Goal: Task Accomplishment & Management: Manage account settings

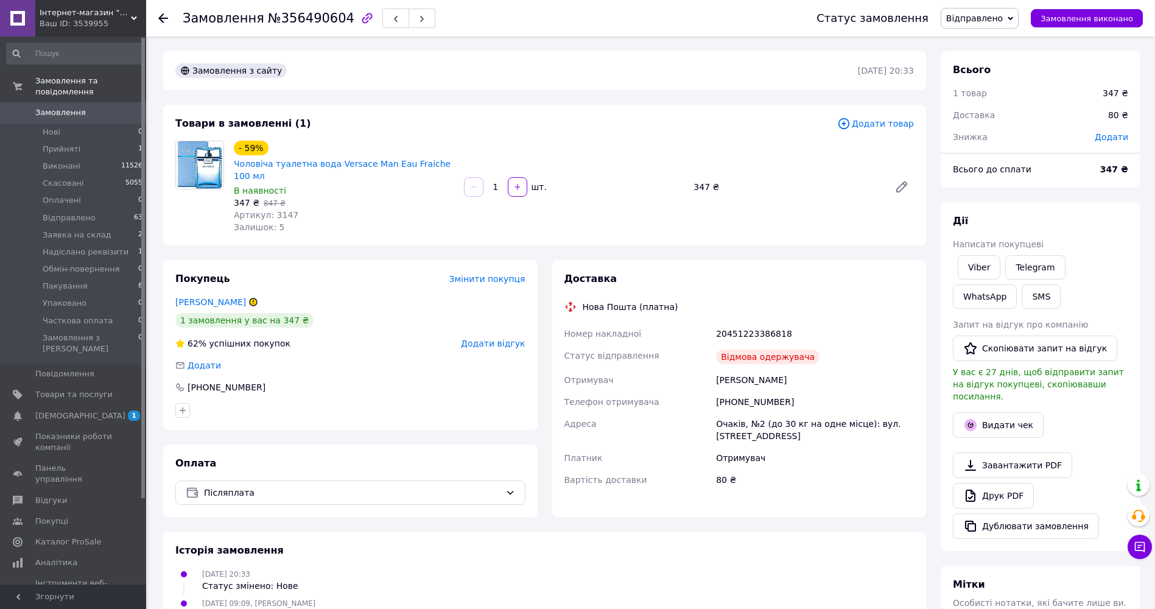
click at [998, 15] on span "Відправлено" at bounding box center [974, 18] width 57 height 10
click at [991, 79] on li "Скасовано" at bounding box center [991, 79] width 98 height 18
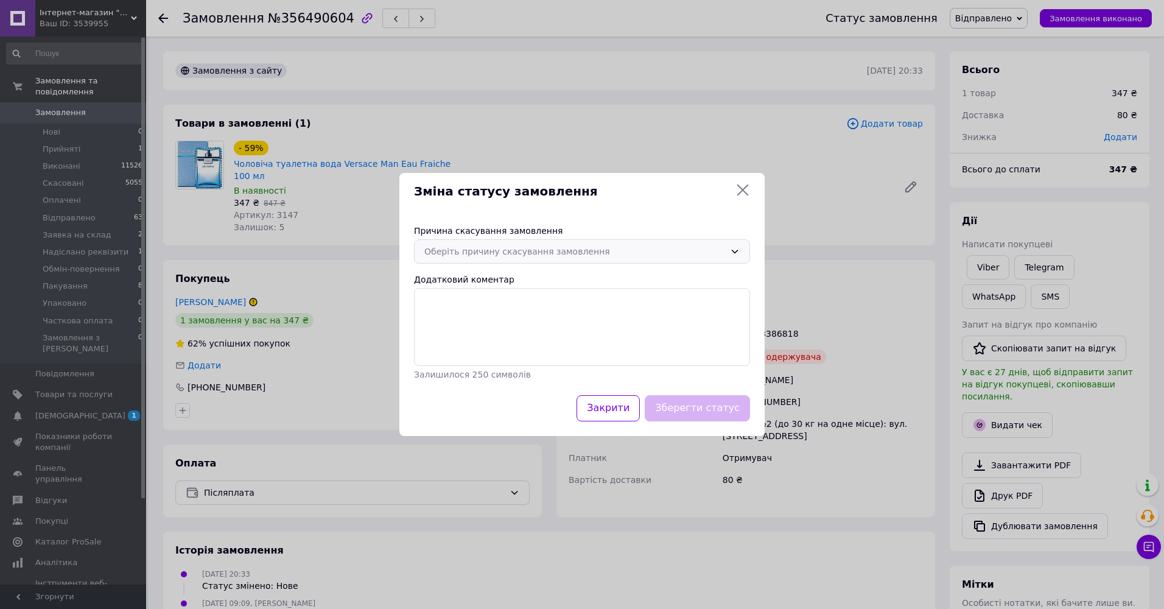
click at [674, 254] on div "Оберіть причину скасування замовлення" at bounding box center [574, 251] width 301 height 13
click at [481, 344] on li "На прохання покупця" at bounding box center [582, 347] width 335 height 23
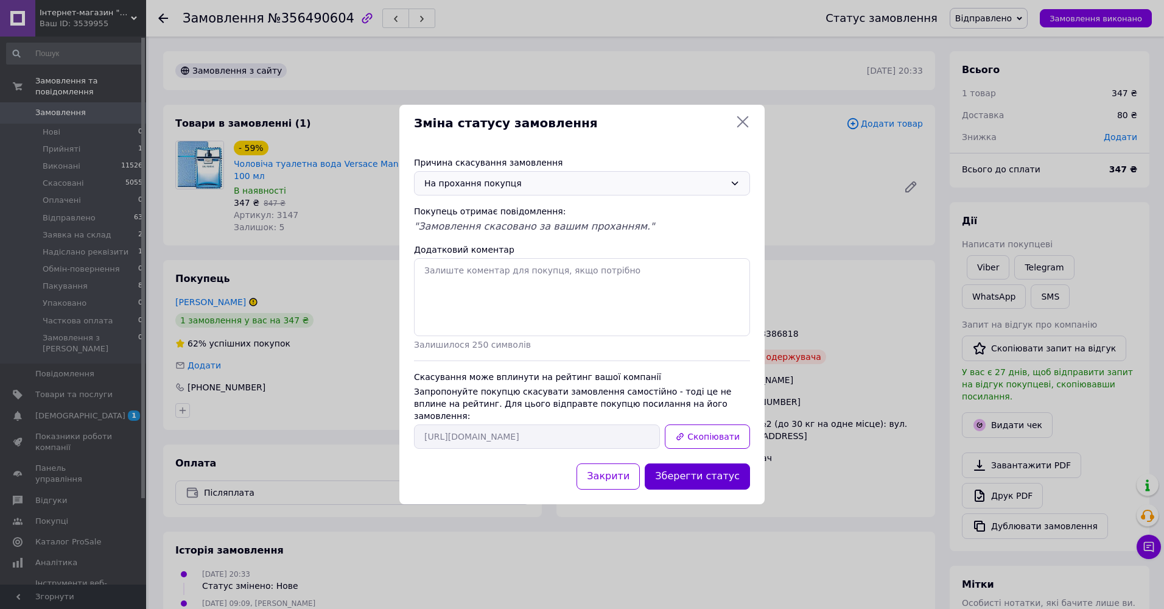
click at [699, 464] on button "Зберегти статус" at bounding box center [697, 476] width 105 height 26
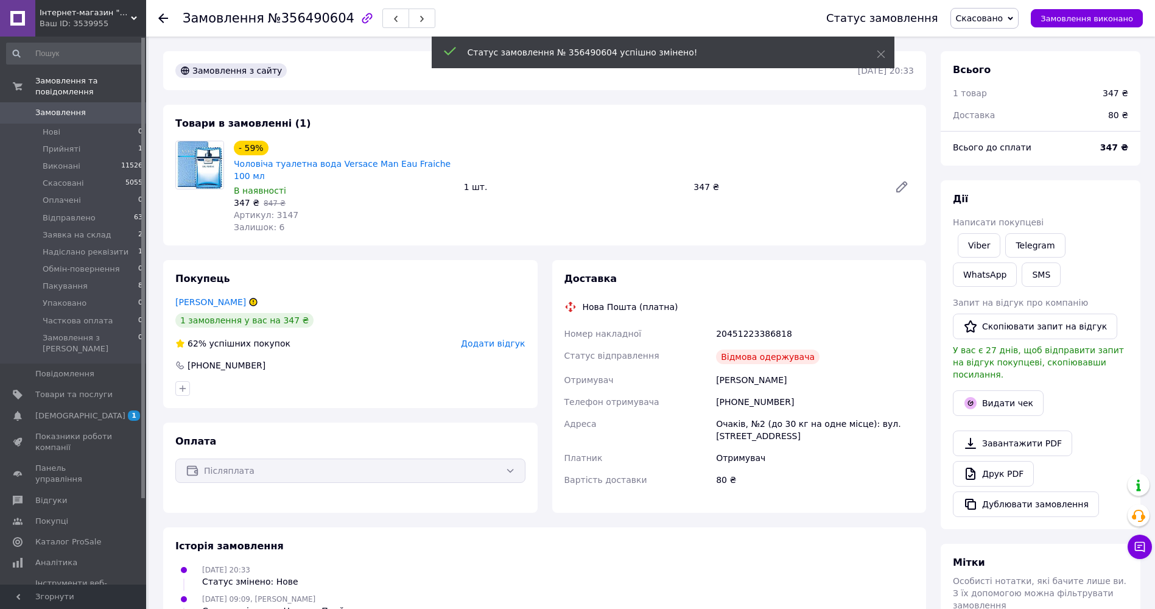
click at [491, 339] on span "Додати відгук" at bounding box center [493, 344] width 64 height 10
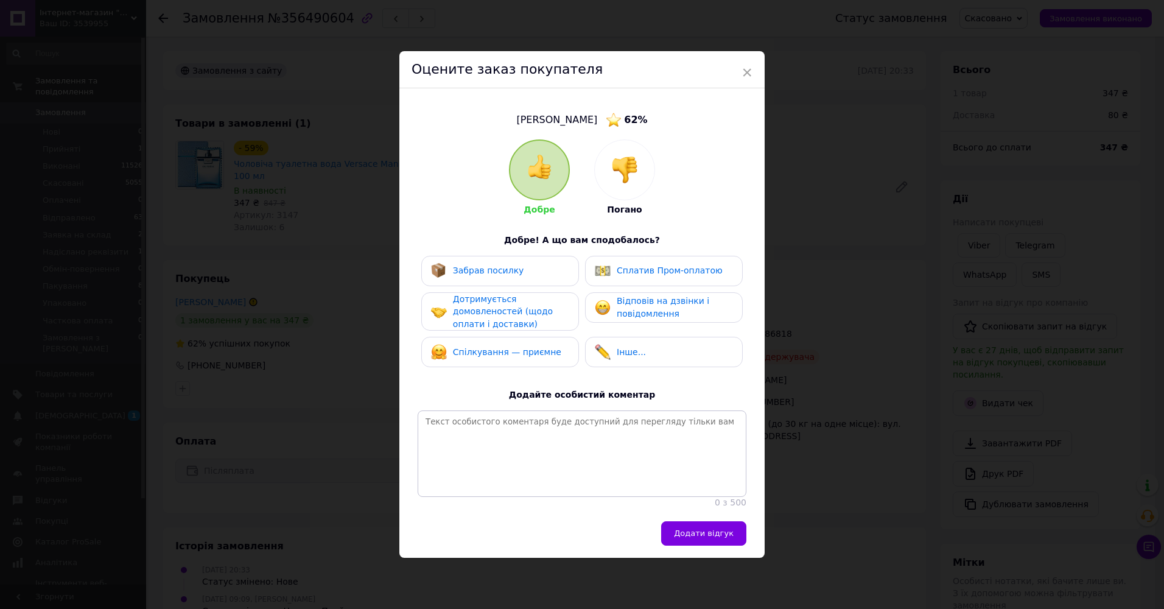
click at [623, 178] on img at bounding box center [624, 170] width 27 height 27
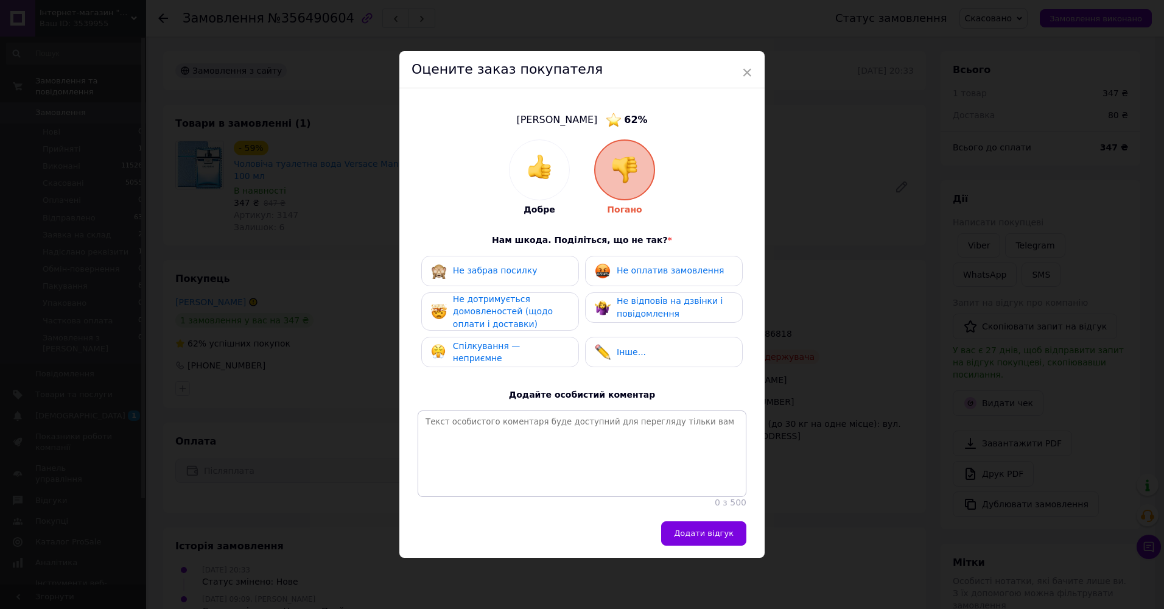
click at [540, 264] on div "Не забрав посилку" at bounding box center [500, 271] width 138 height 16
click at [527, 301] on div "Не дотримується домовленостей (щодо оплати і доставки)" at bounding box center [511, 312] width 116 height 38
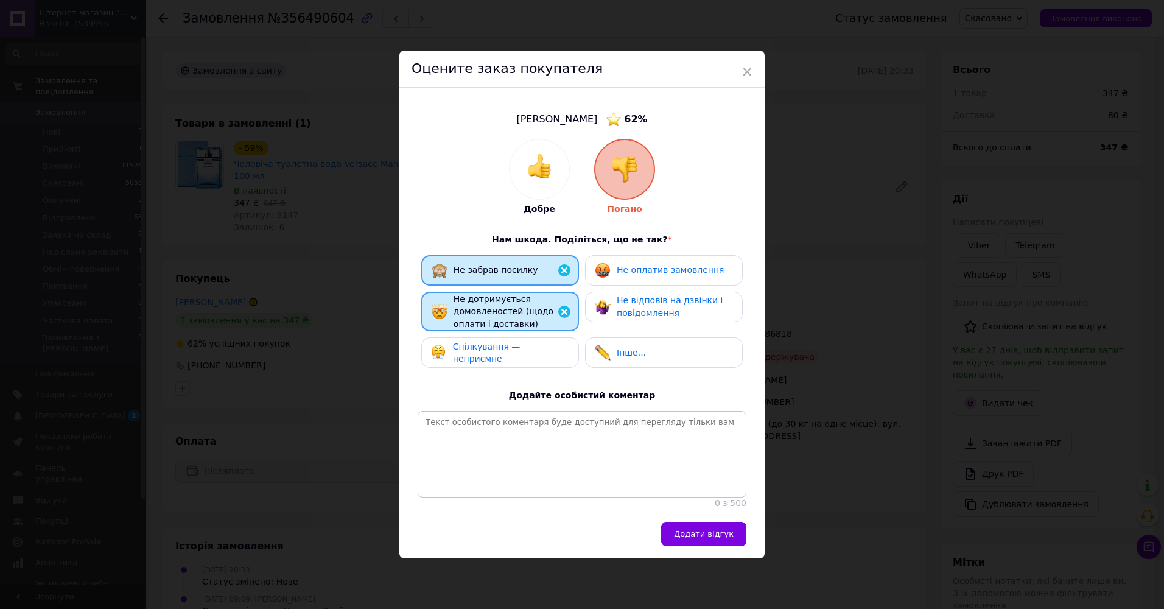
drag, startPoint x: 639, startPoint y: 272, endPoint x: 633, endPoint y: 268, distance: 7.1
click at [638, 271] on div "Не оплатив замовлення" at bounding box center [670, 270] width 107 height 13
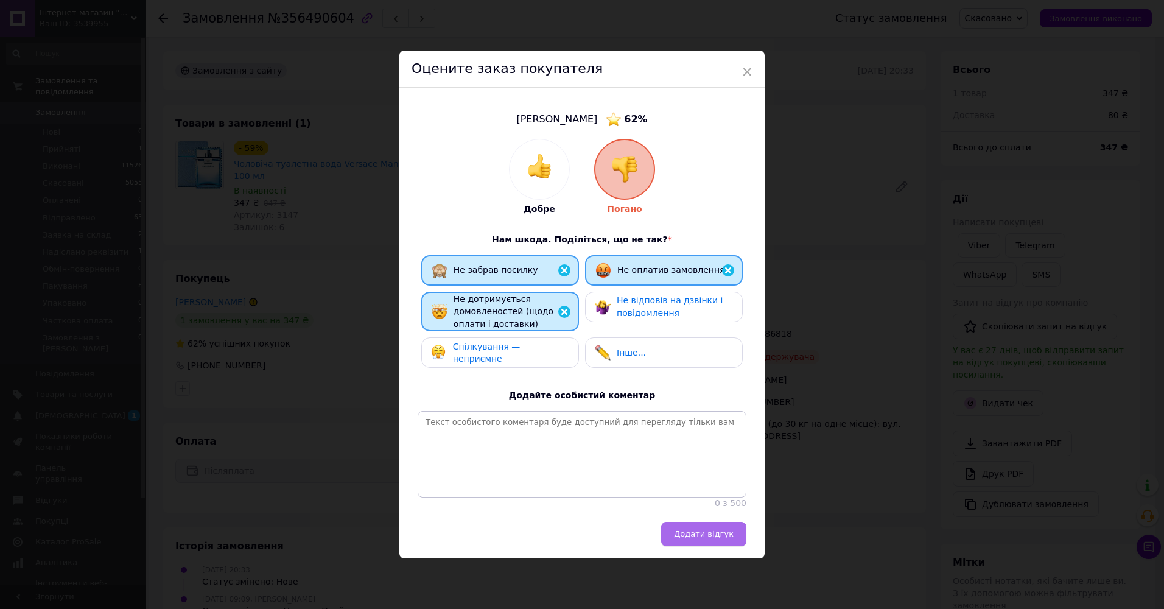
click at [708, 529] on button "Додати відгук" at bounding box center [703, 534] width 85 height 24
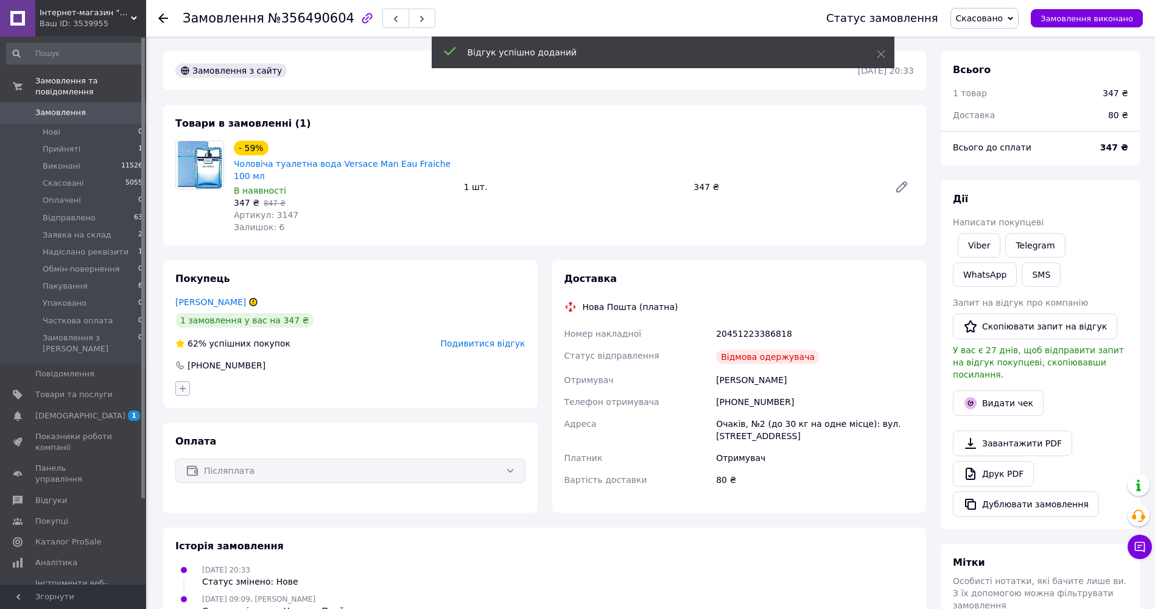
click at [185, 386] on icon "button" at bounding box center [183, 389] width 7 height 7
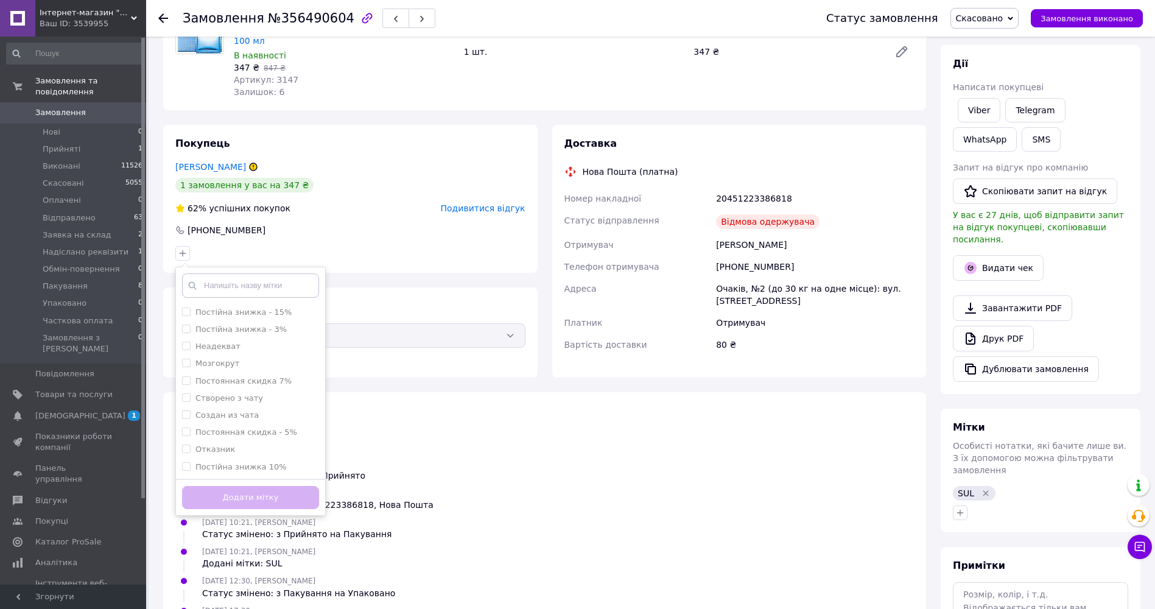
scroll to position [183, 0]
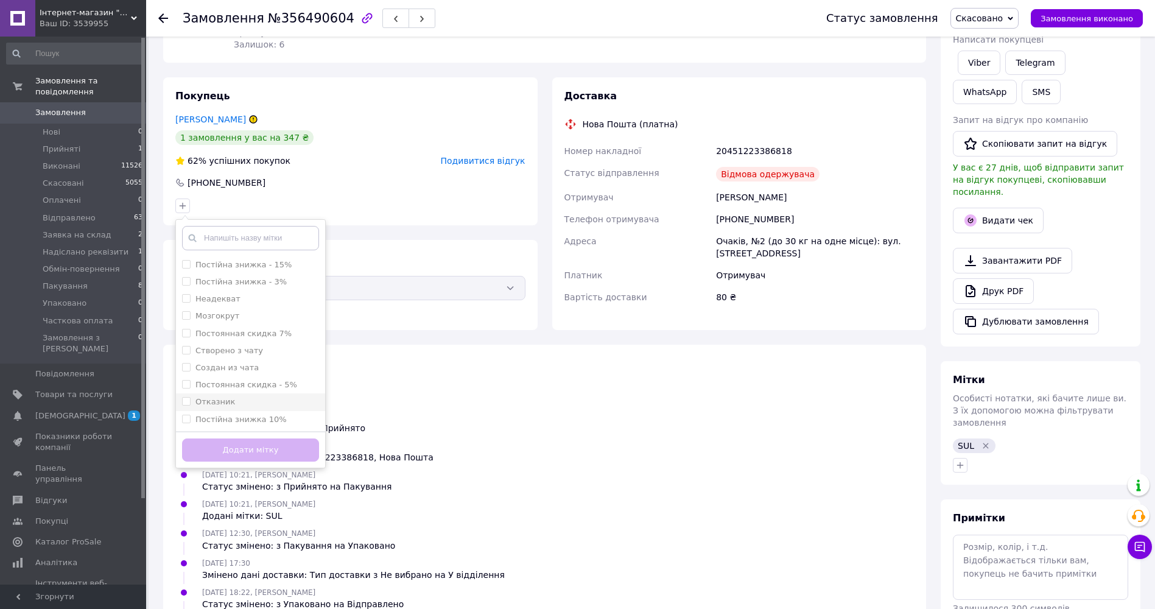
click at [253, 396] on div "Отказник" at bounding box center [250, 401] width 137 height 11
checkbox input "true"
click at [283, 442] on button "Додати мітку" at bounding box center [250, 450] width 137 height 24
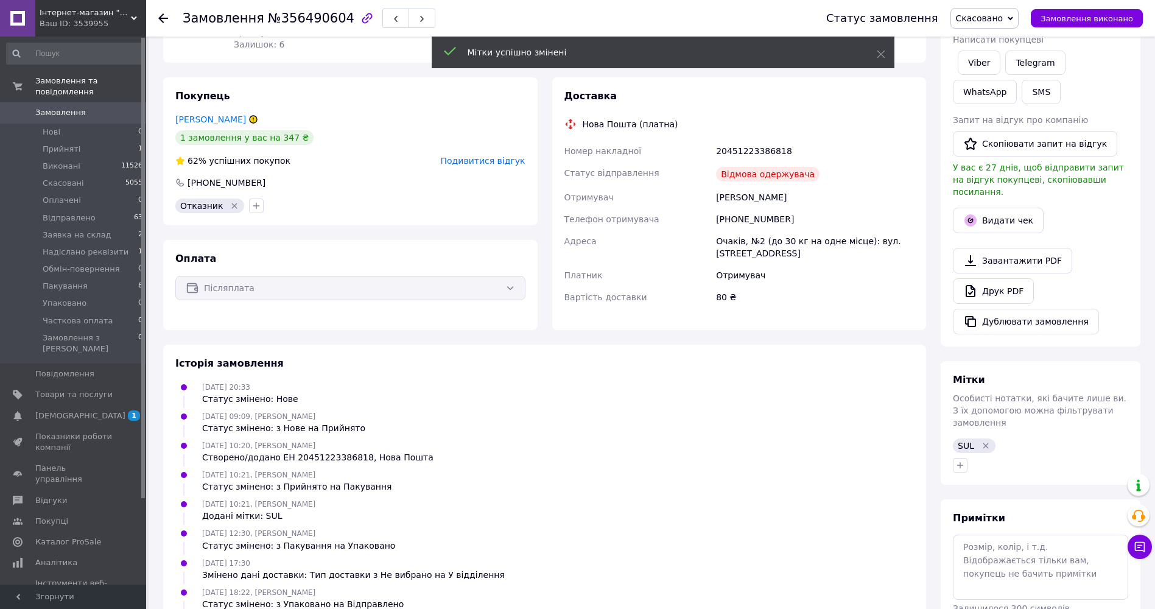
scroll to position [0, 0]
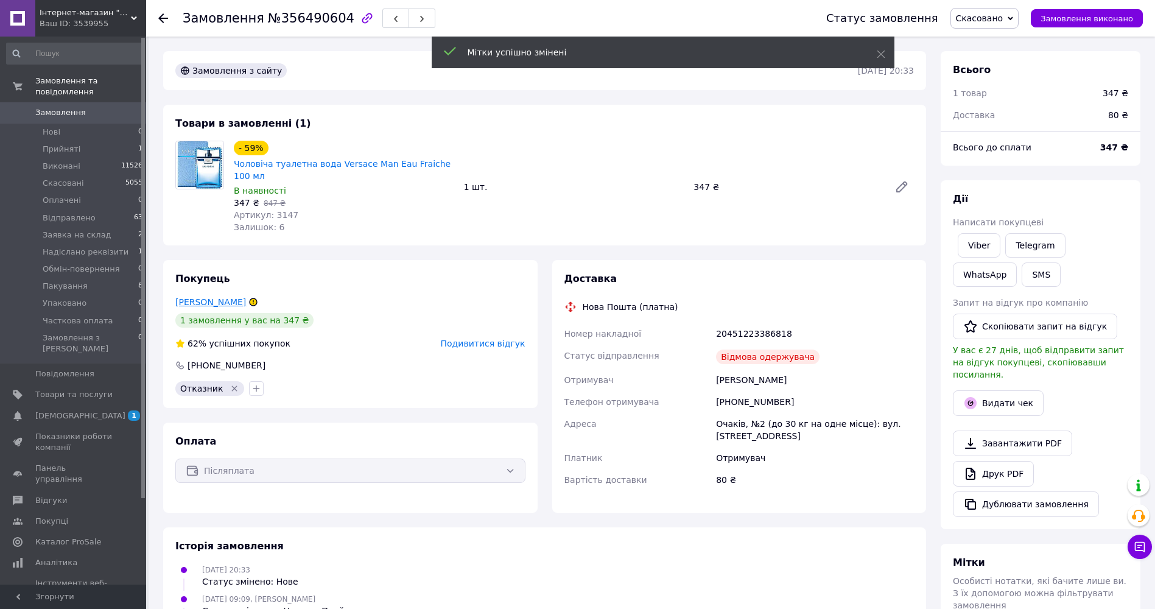
click at [217, 297] on link "[PERSON_NAME]" at bounding box center [210, 302] width 71 height 10
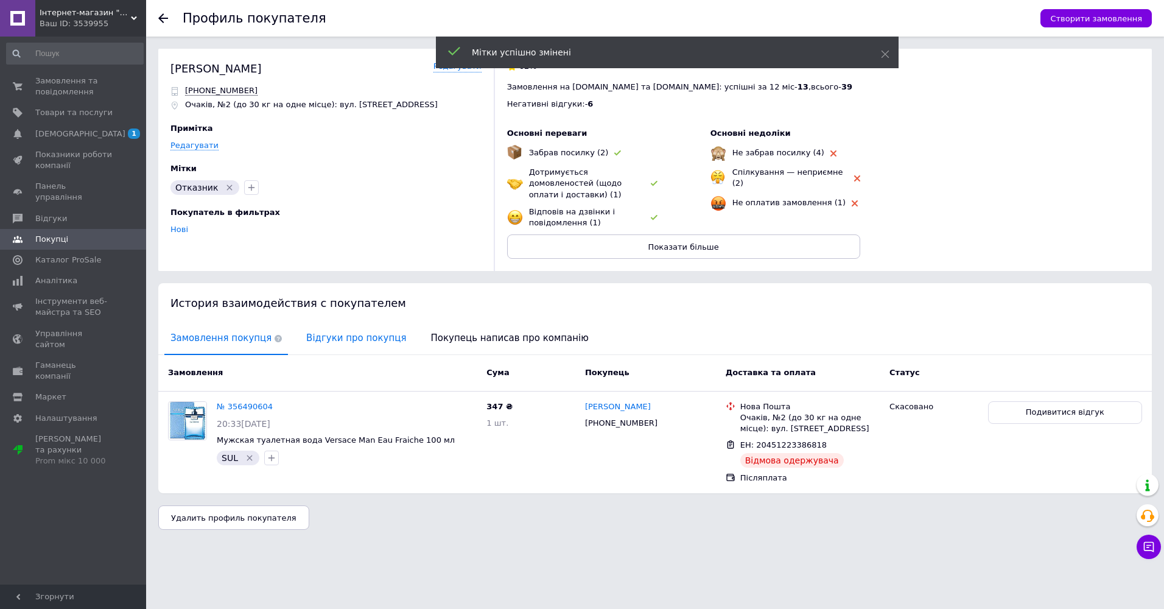
click at [338, 328] on span "Відгуки про покупця" at bounding box center [356, 338] width 112 height 31
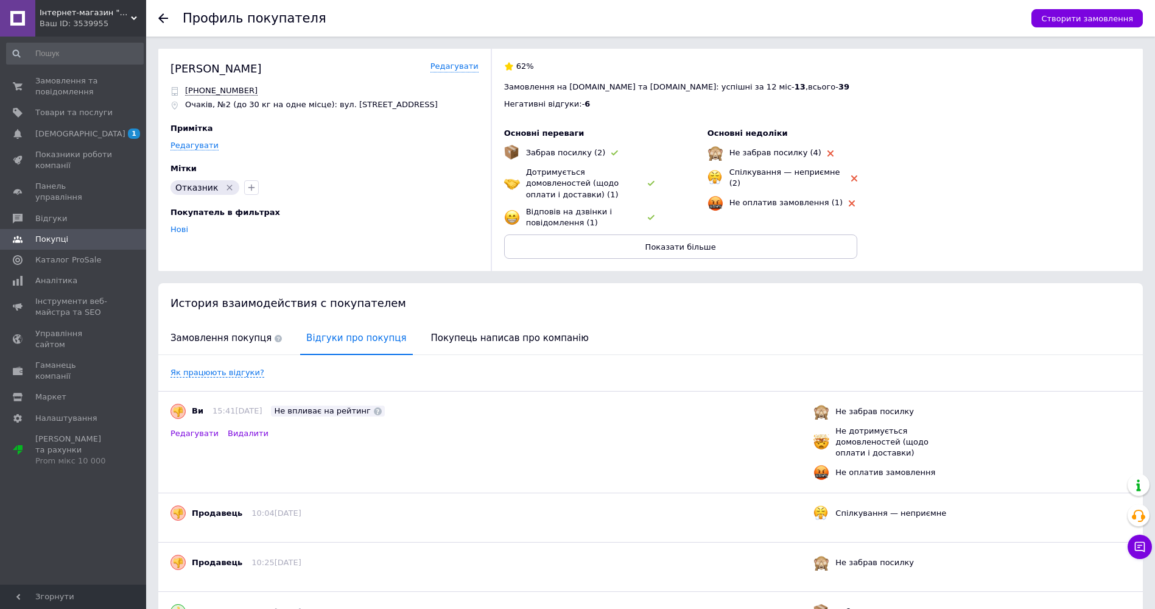
click at [163, 15] on use at bounding box center [163, 18] width 10 height 10
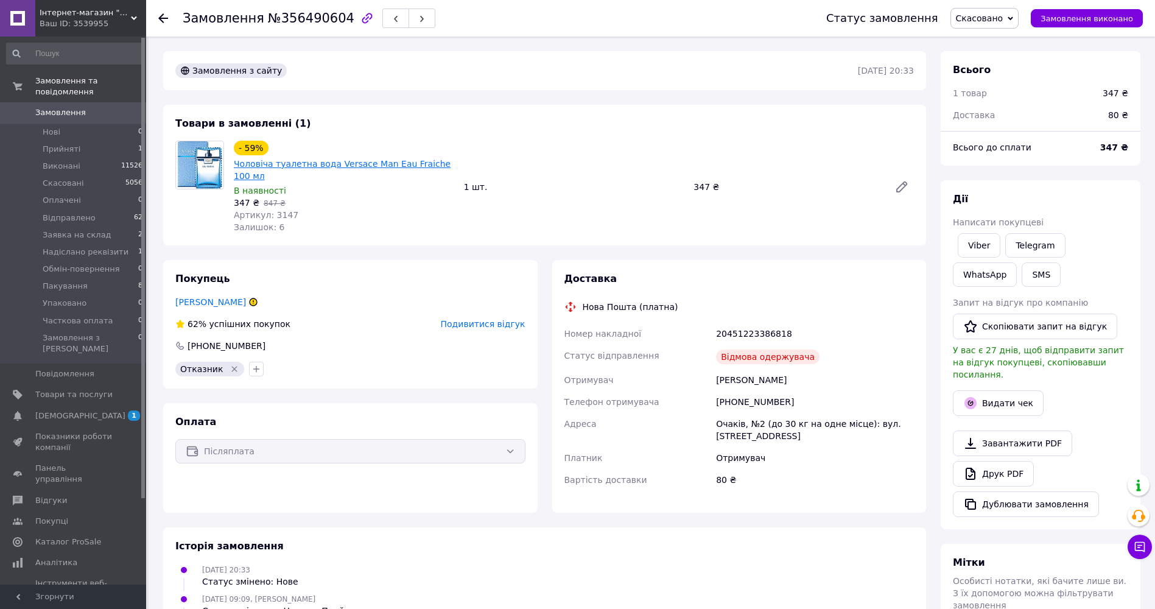
click at [292, 165] on link "Чоловіча туалетна вода Versace Man Eau Fraiche 100 мл" at bounding box center [342, 170] width 217 height 22
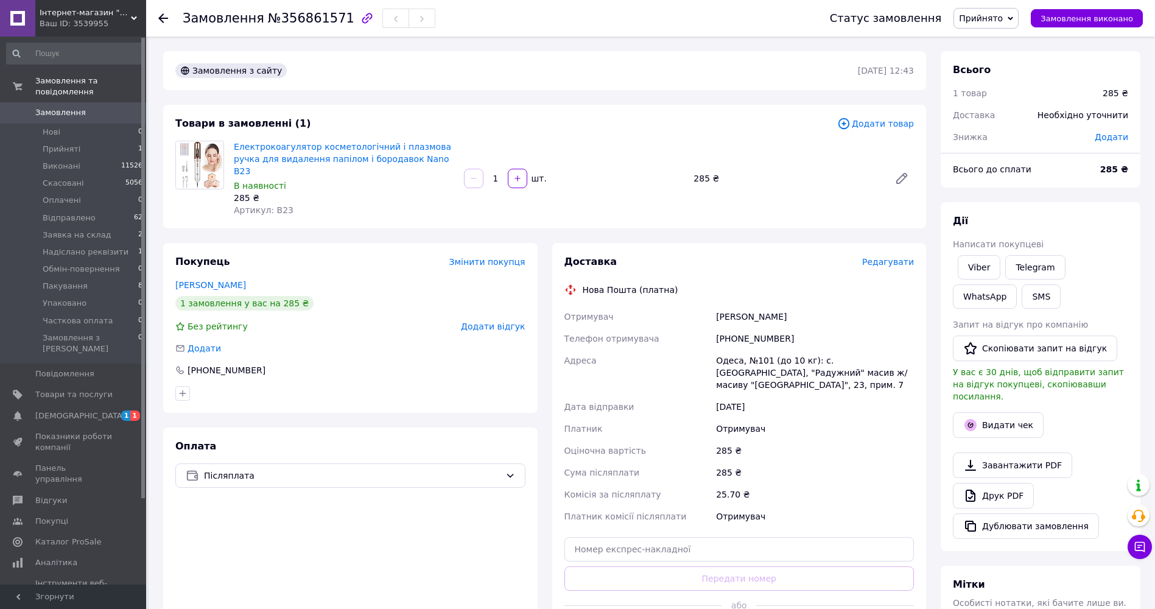
click at [1015, 16] on span "Прийнято" at bounding box center [986, 18] width 65 height 21
click at [1007, 61] on li "Скасовано" at bounding box center [1003, 61] width 98 height 18
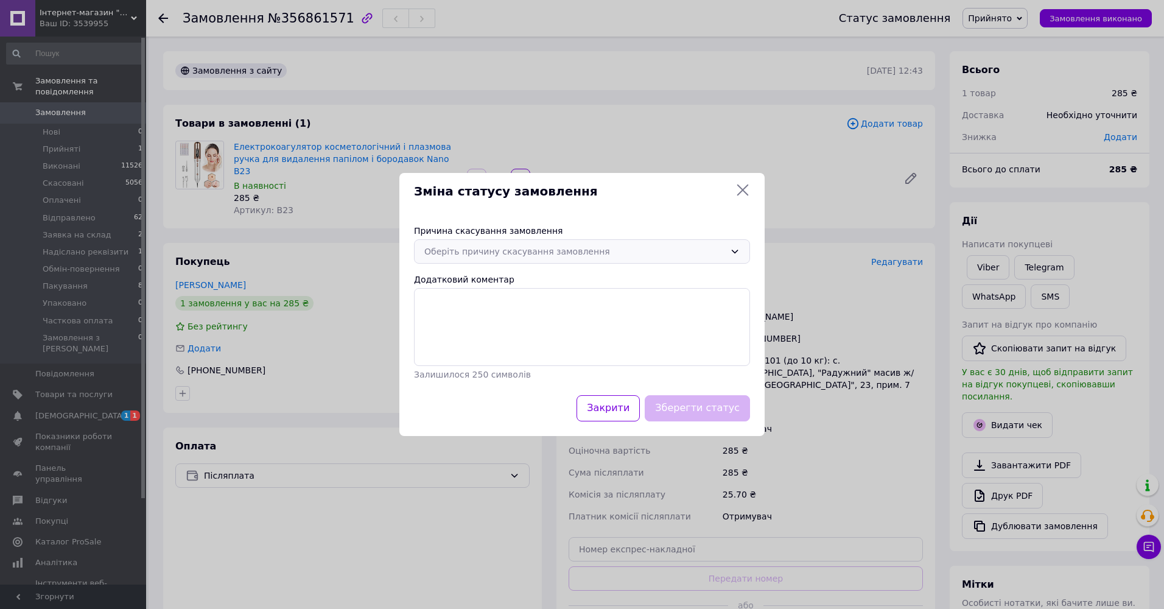
click at [639, 252] on div "Оберіть причину скасування замовлення" at bounding box center [574, 251] width 301 height 13
click at [482, 347] on li "На прохання покупця" at bounding box center [582, 347] width 335 height 23
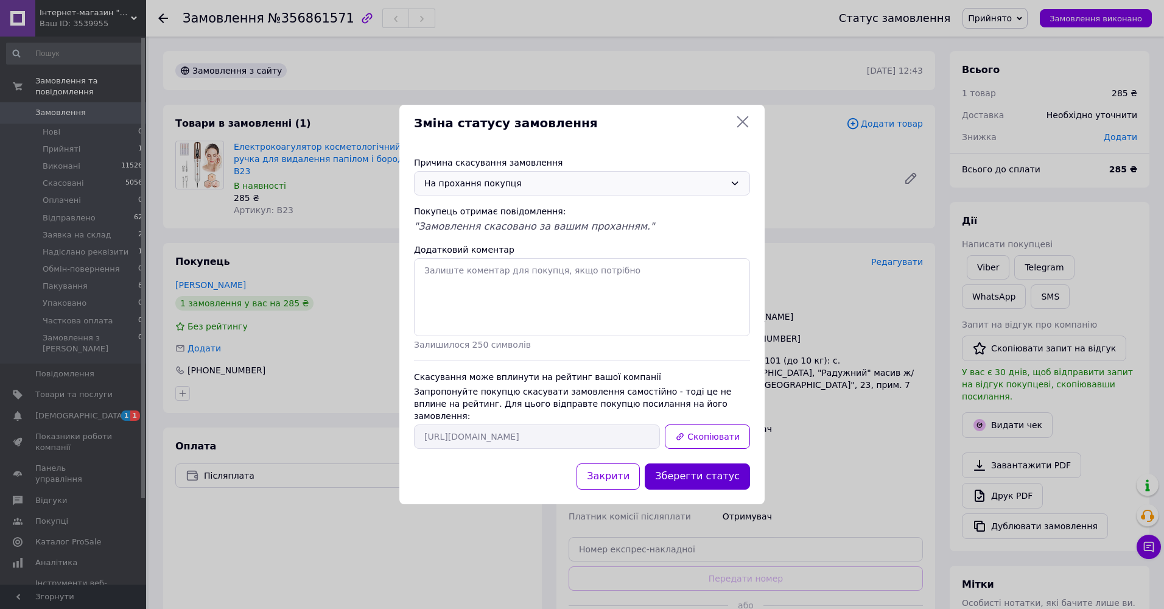
click at [715, 469] on button "Зберегти статус" at bounding box center [697, 476] width 105 height 26
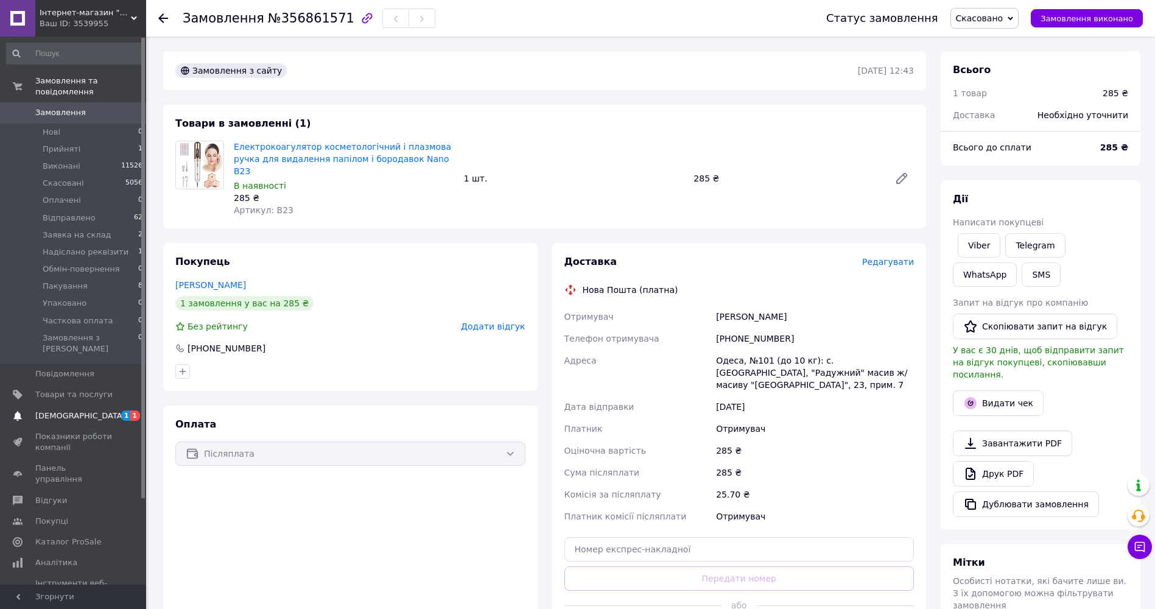
click at [53, 410] on span "[DEMOGRAPHIC_DATA]" at bounding box center [80, 415] width 90 height 11
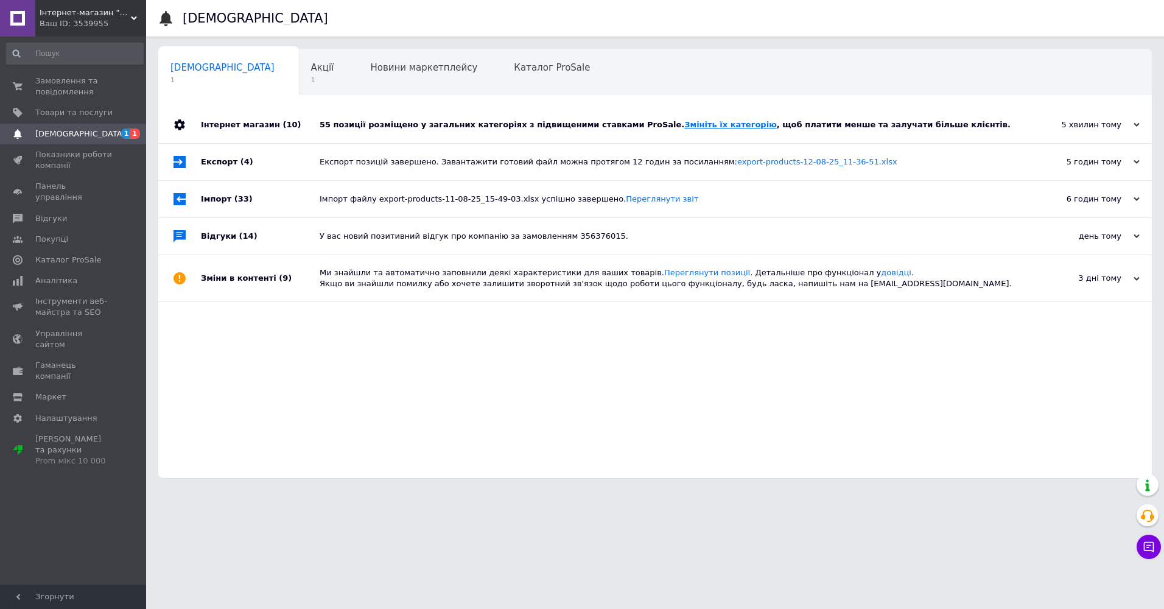
click at [685, 127] on link "Змініть їх категорію" at bounding box center [731, 124] width 92 height 9
